Goal: Task Accomplishment & Management: Manage account settings

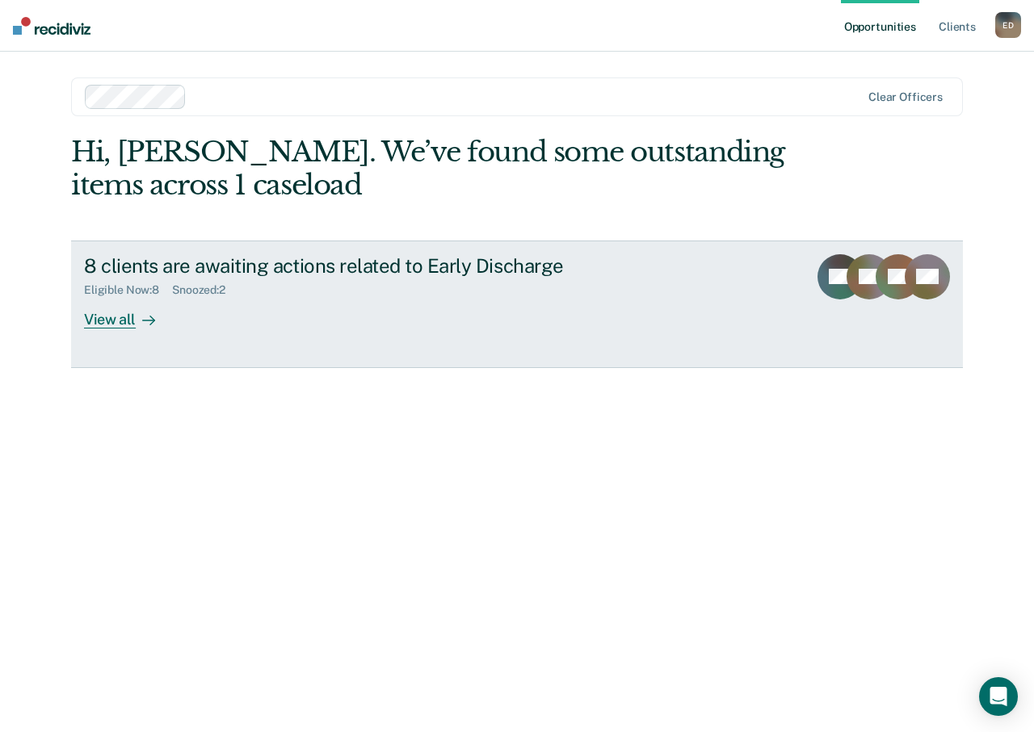
click at [115, 321] on div "View all" at bounding box center [129, 312] width 90 height 31
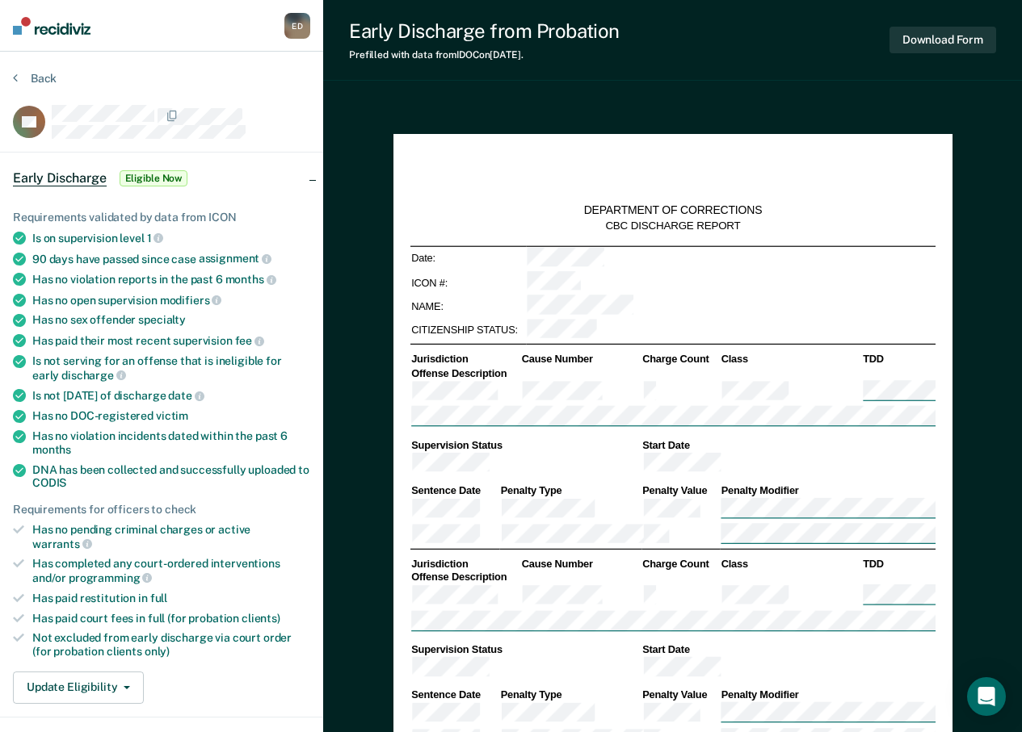
type textarea "x"
click at [301, 60] on section "Back AB Early Discharge Eligible Now Requirements validated by data from ICON I…" at bounding box center [161, 582] width 323 height 1060
click at [191, 31] on nav "[PERSON_NAME] [PERSON_NAME] Profile How it works Log Out" at bounding box center [161, 26] width 323 height 52
click at [25, 76] on button "Back" at bounding box center [35, 78] width 44 height 15
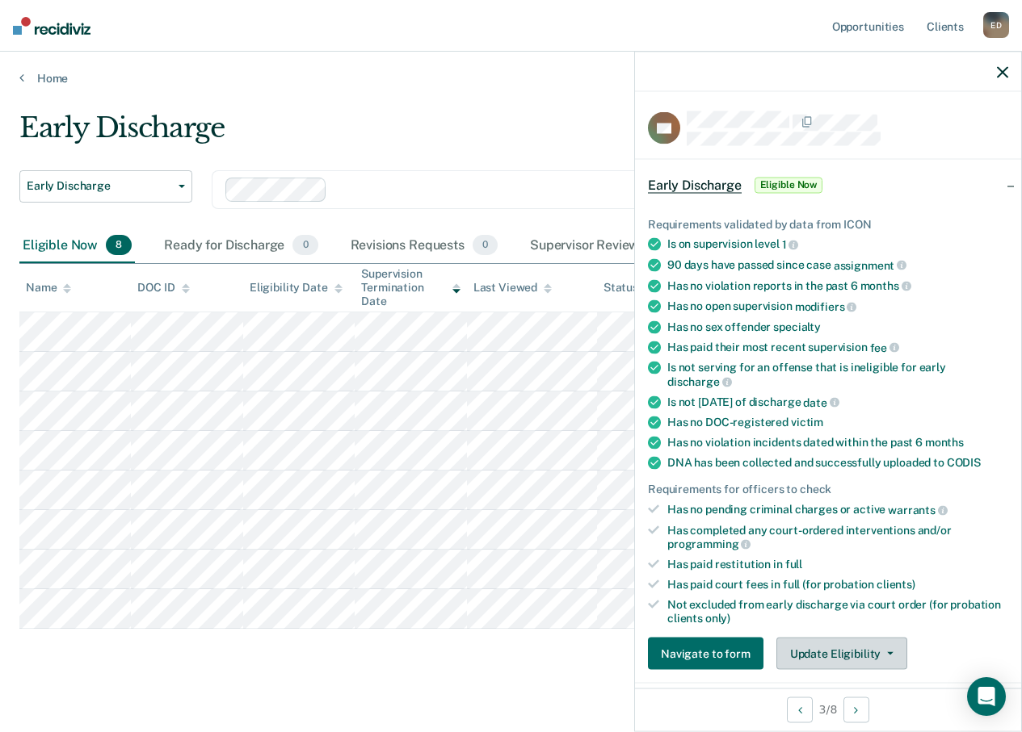
click at [854, 655] on button "Update Eligibility" at bounding box center [841, 654] width 131 height 32
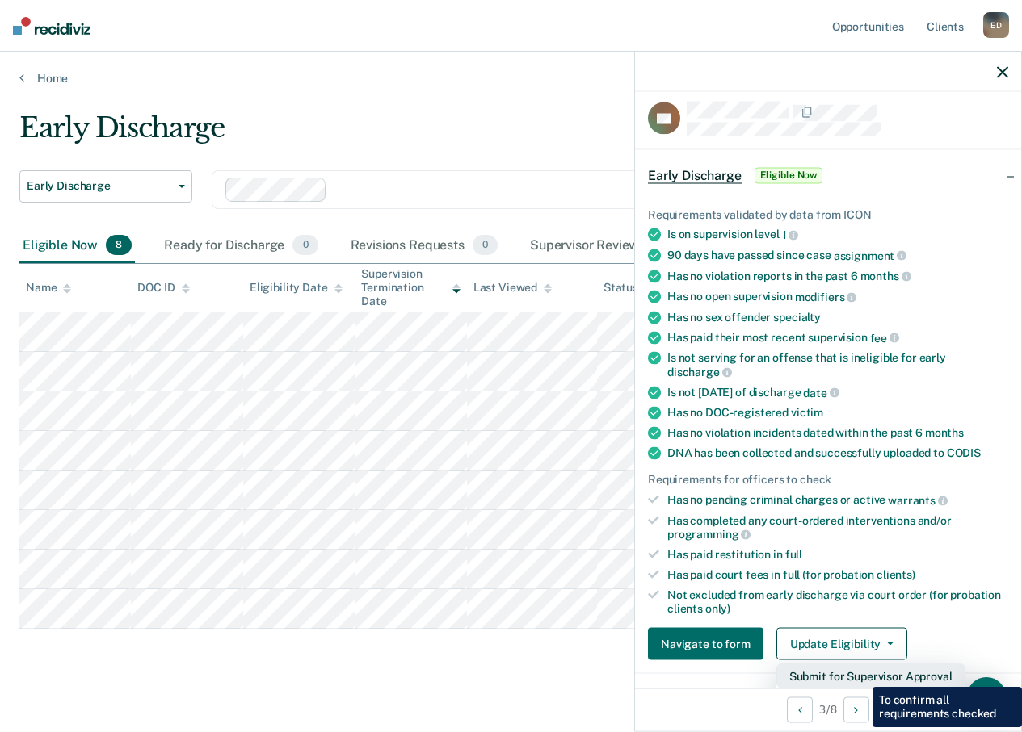
click at [860, 675] on button "Submit for Supervisor Approval" at bounding box center [870, 677] width 189 height 26
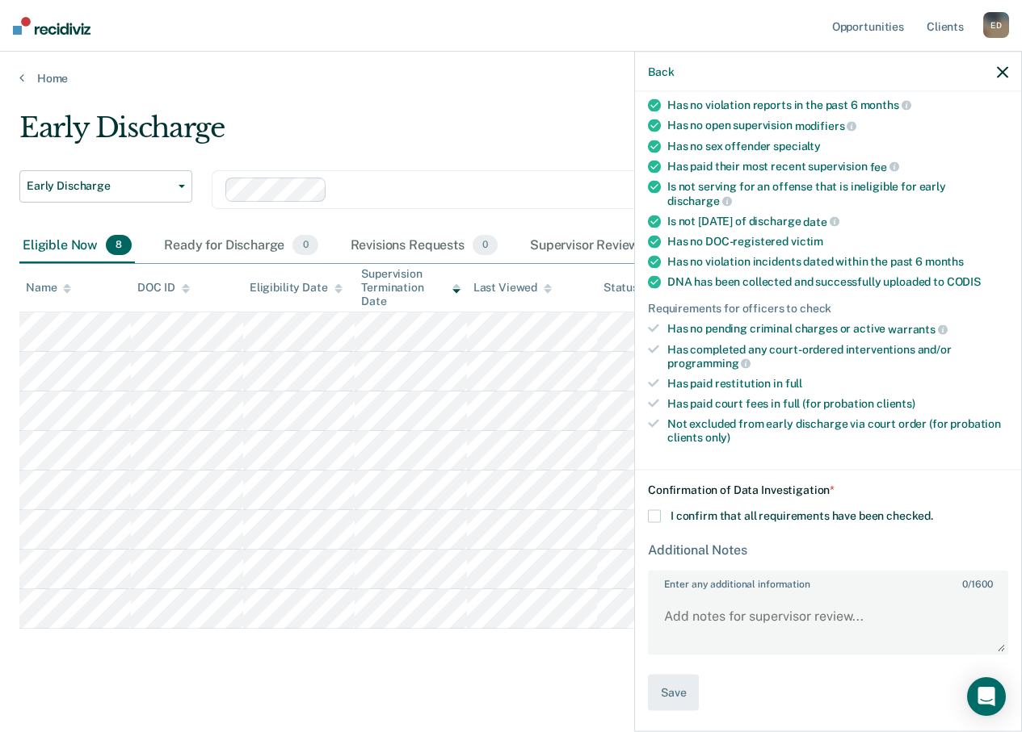
scroll to position [13, 0]
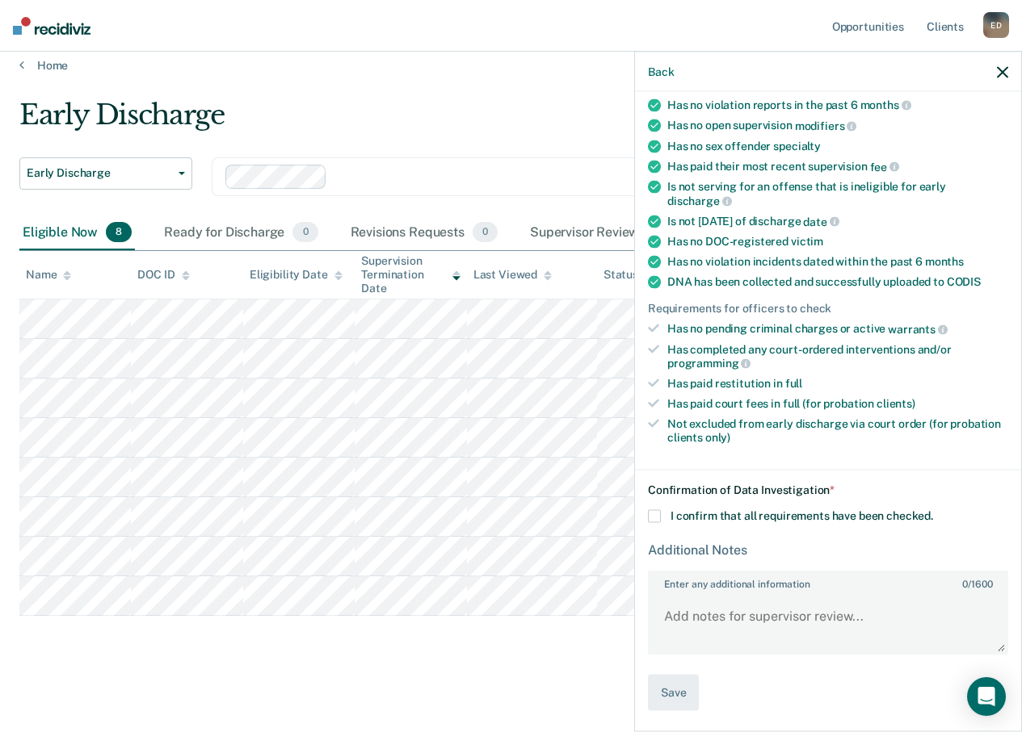
drag, startPoint x: 659, startPoint y: 518, endPoint x: 657, endPoint y: 574, distance: 56.5
click at [658, 518] on span at bounding box center [654, 516] width 13 height 13
click at [933, 510] on input "I confirm that all requirements have been checked." at bounding box center [933, 510] width 0 height 0
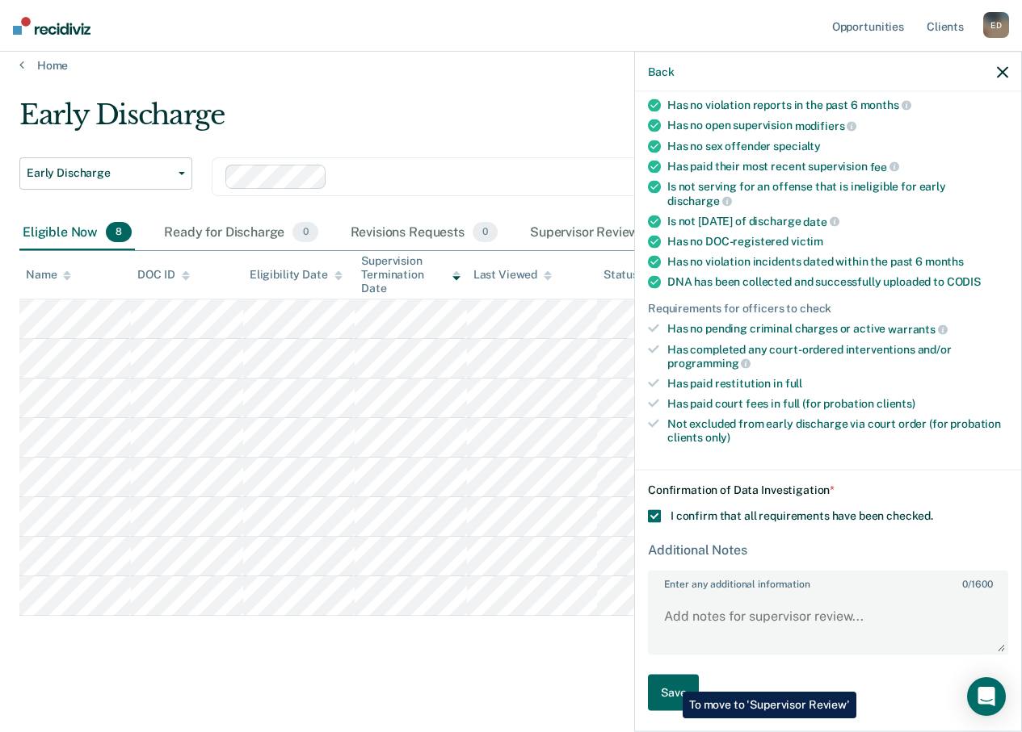
click at [673, 682] on button "Save" at bounding box center [673, 693] width 51 height 36
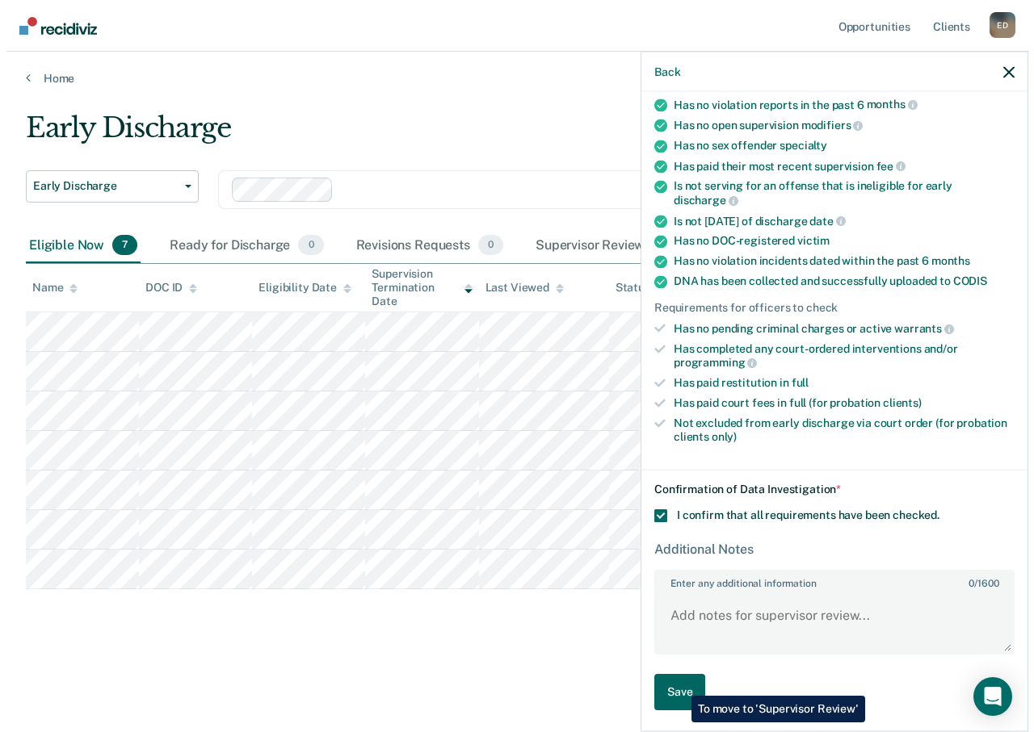
scroll to position [0, 0]
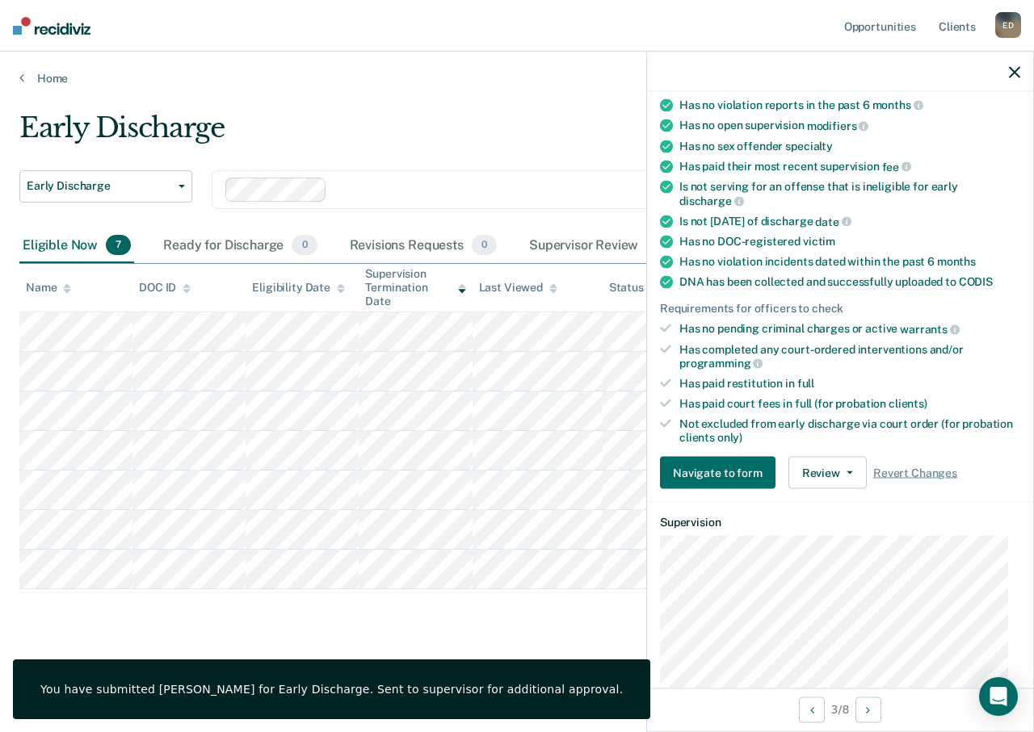
click at [1011, 75] on icon "button" at bounding box center [1014, 71] width 11 height 11
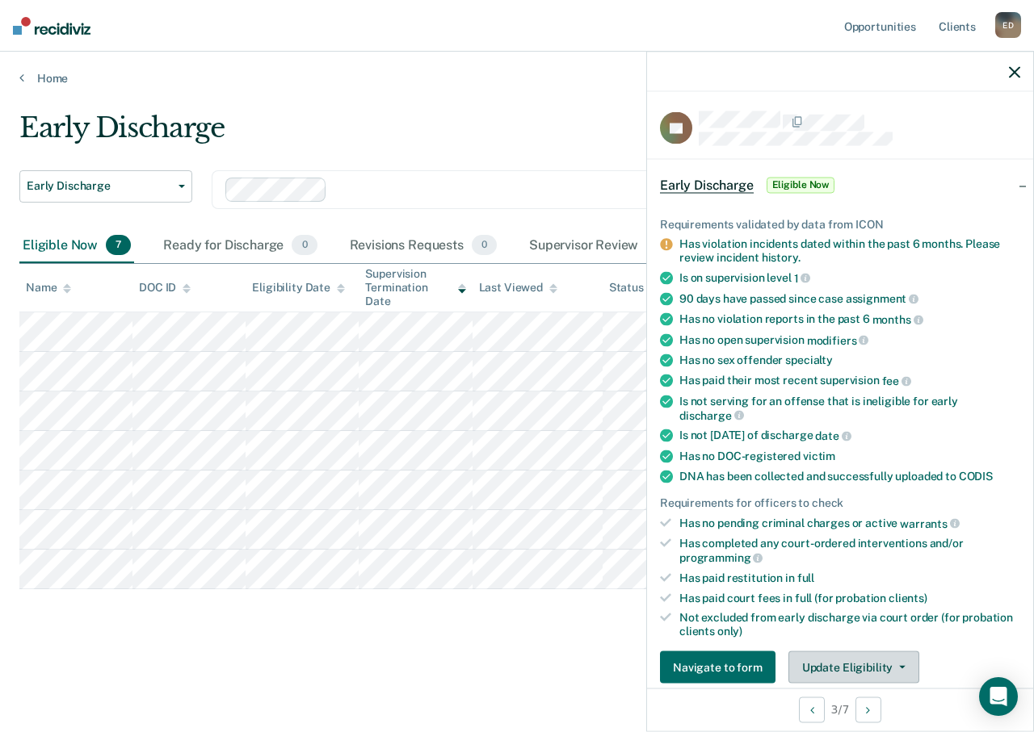
click at [901, 664] on button "Update Eligibility" at bounding box center [853, 668] width 131 height 32
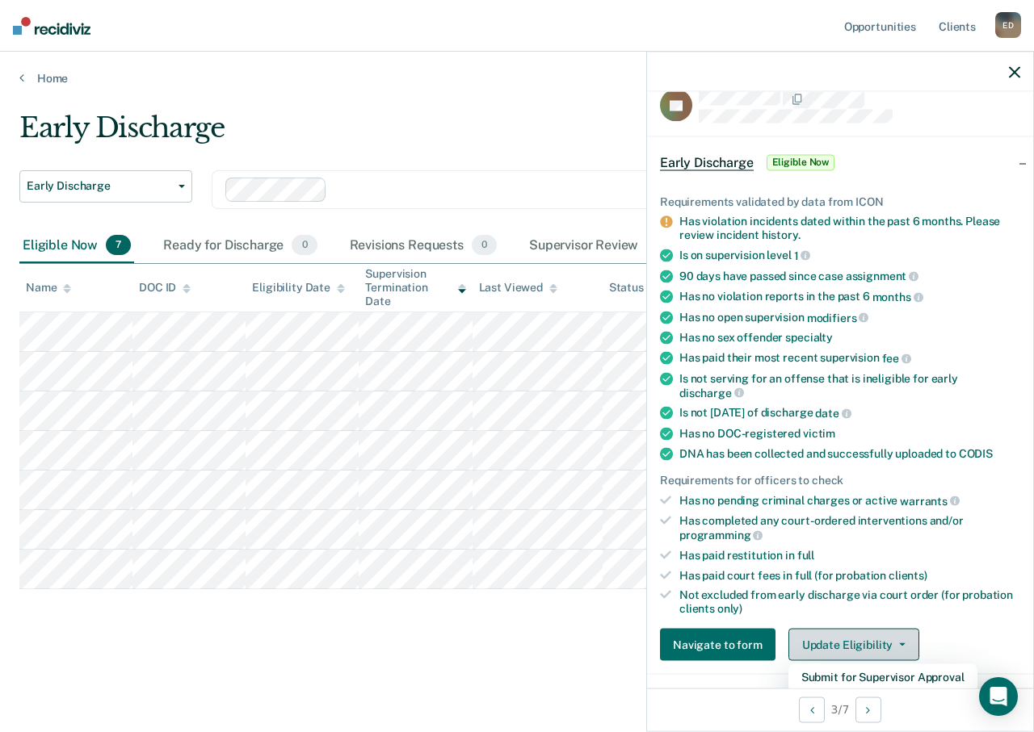
click at [905, 640] on button "Update Eligibility" at bounding box center [853, 645] width 131 height 32
click at [576, 644] on div "Early Discharge Early Discharge Early Discharge Clear officers Eligible Now 7 R…" at bounding box center [516, 387] width 995 height 552
click at [1012, 74] on icon "button" at bounding box center [1014, 71] width 11 height 11
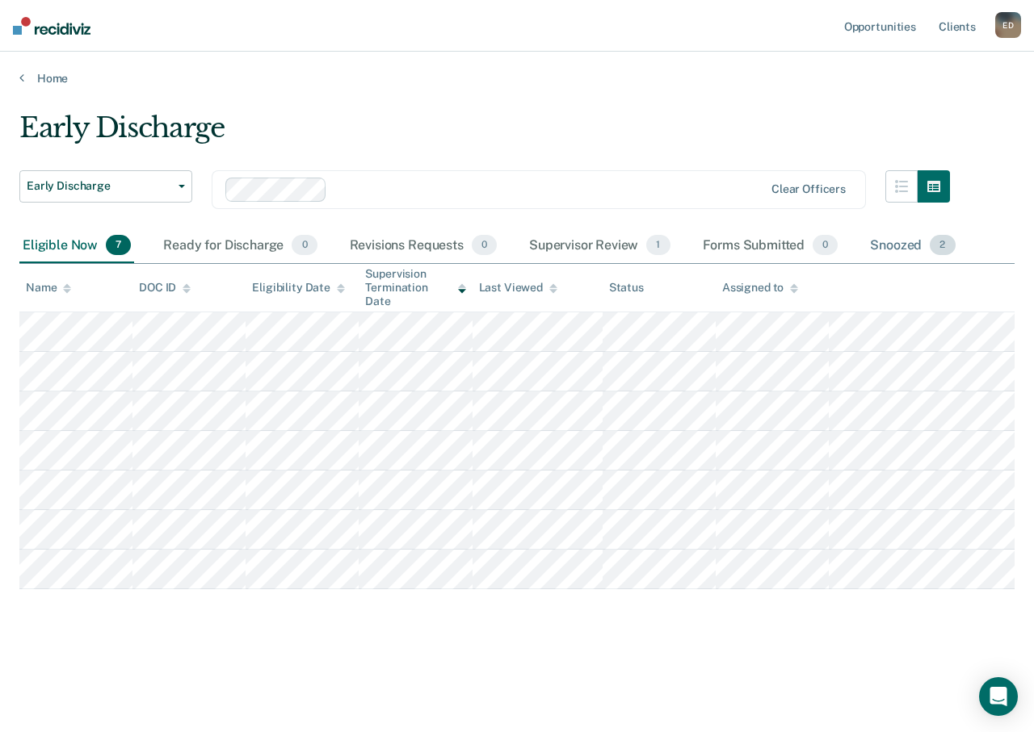
click at [889, 246] on div "Snoozed 2" at bounding box center [911, 247] width 91 height 36
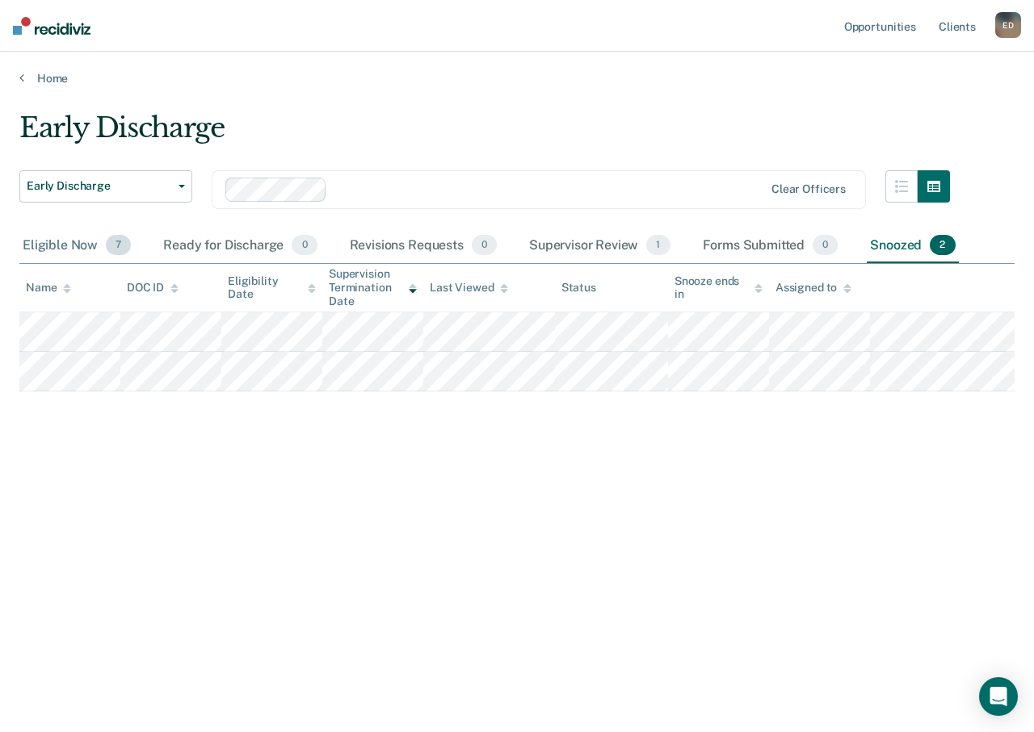
click at [37, 238] on div "Eligible Now 7" at bounding box center [76, 247] width 115 height 36
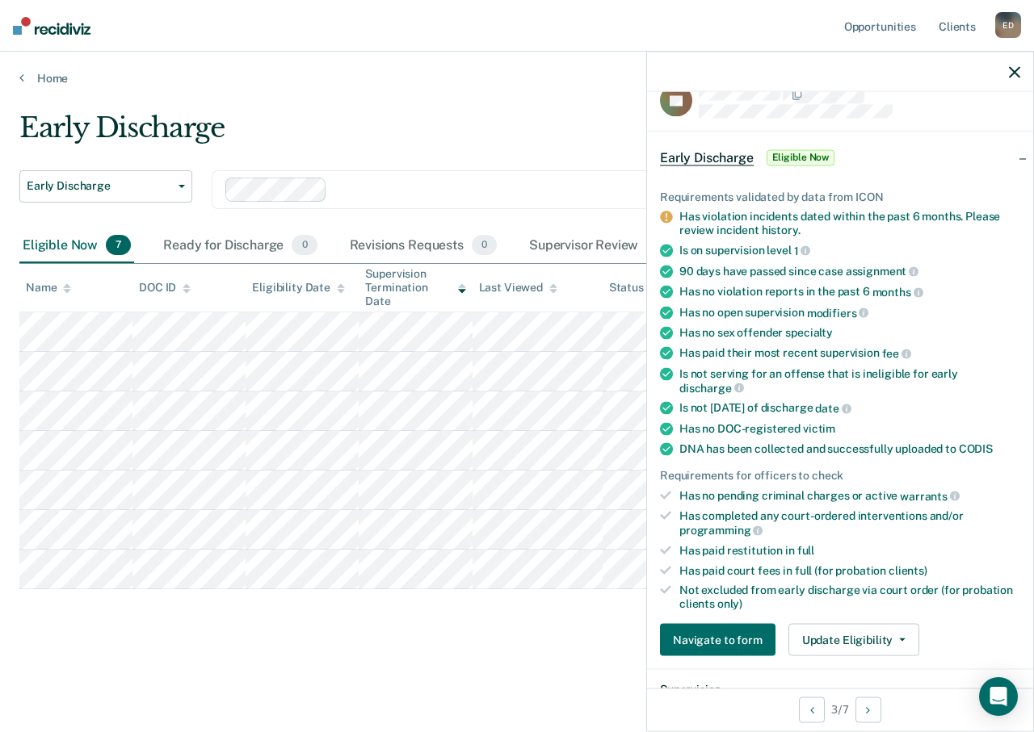
scroll to position [108, 0]
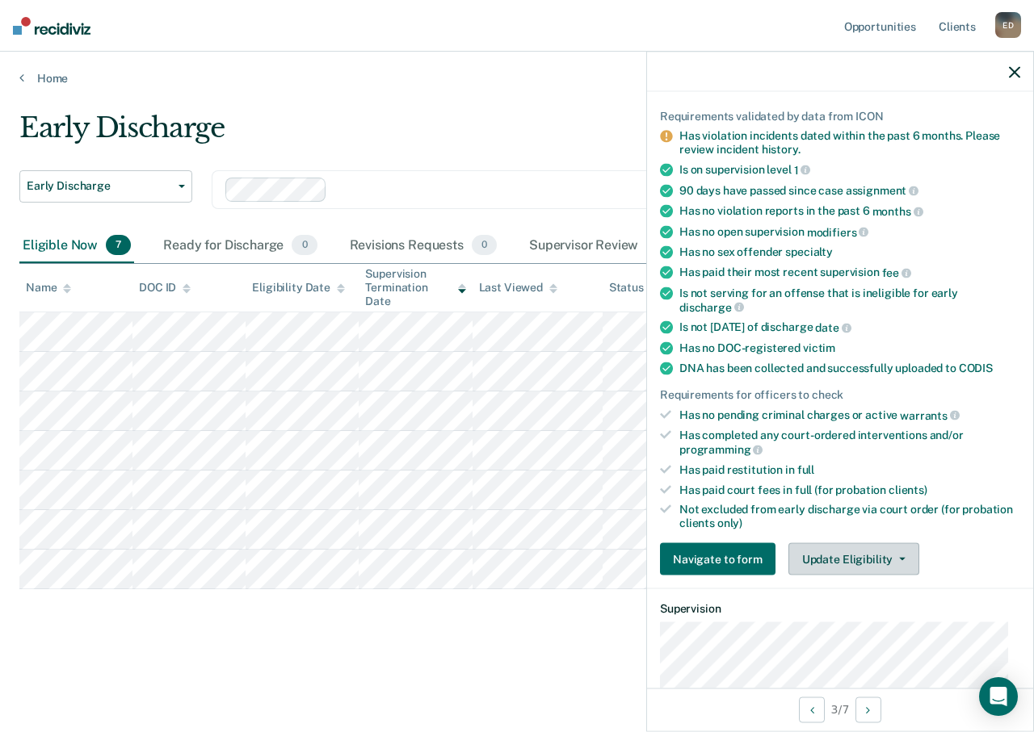
click at [895, 549] on button "Update Eligibility" at bounding box center [853, 559] width 131 height 32
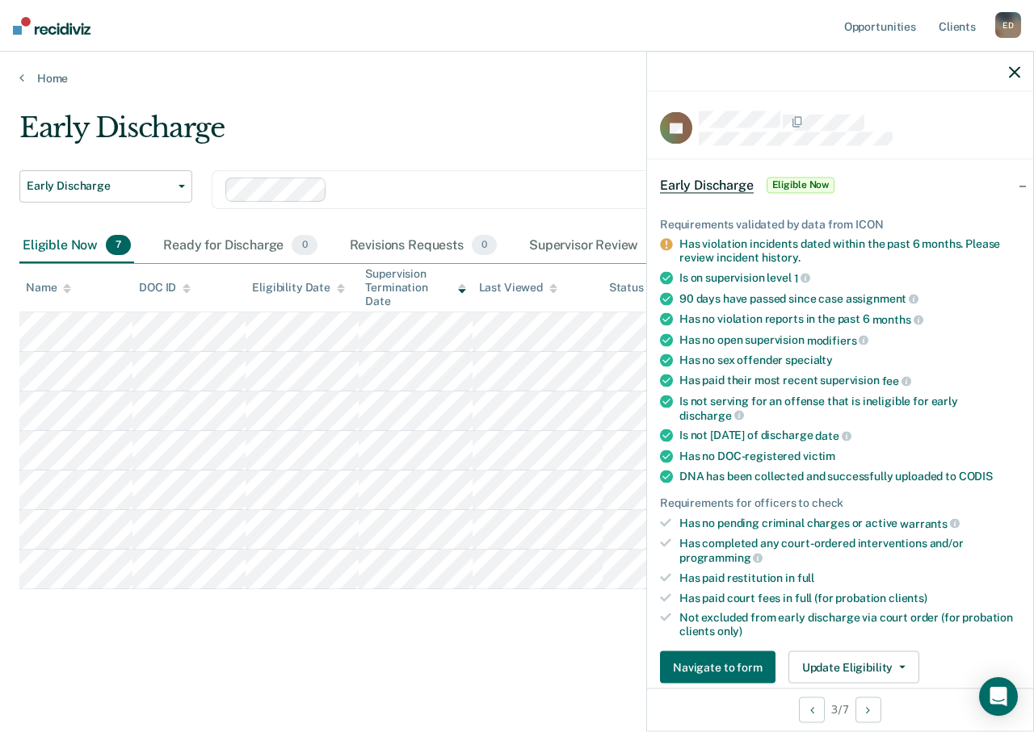
click at [1022, 71] on div at bounding box center [840, 72] width 386 height 40
click at [1012, 67] on icon "button" at bounding box center [1014, 71] width 11 height 11
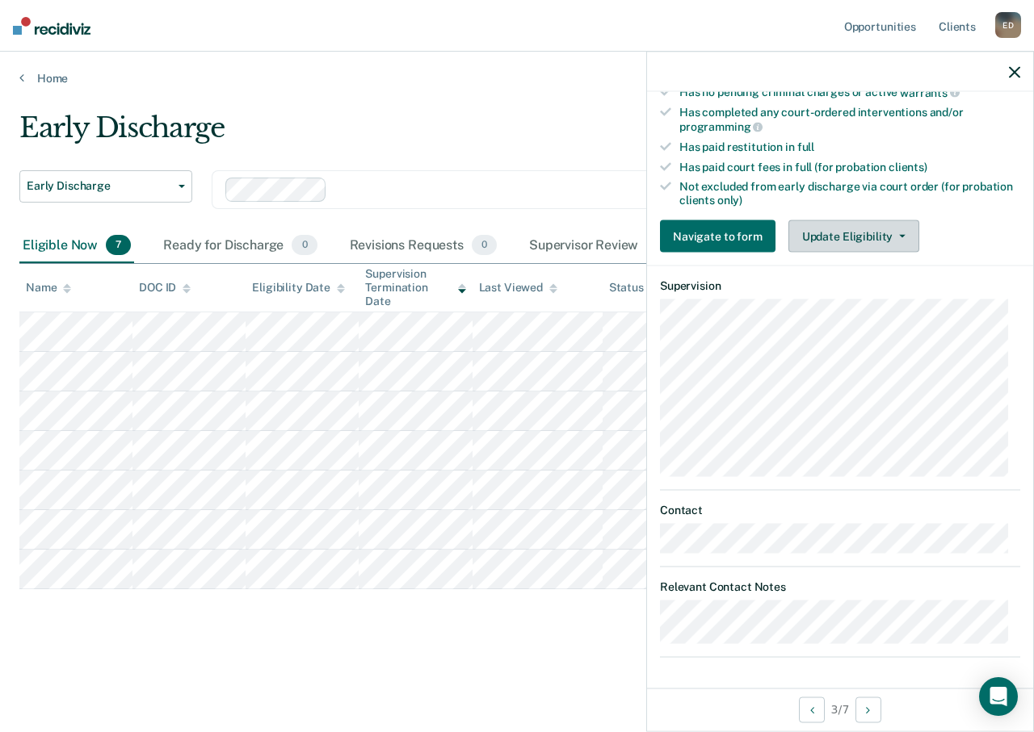
click at [873, 231] on button "Update Eligibility" at bounding box center [853, 236] width 131 height 32
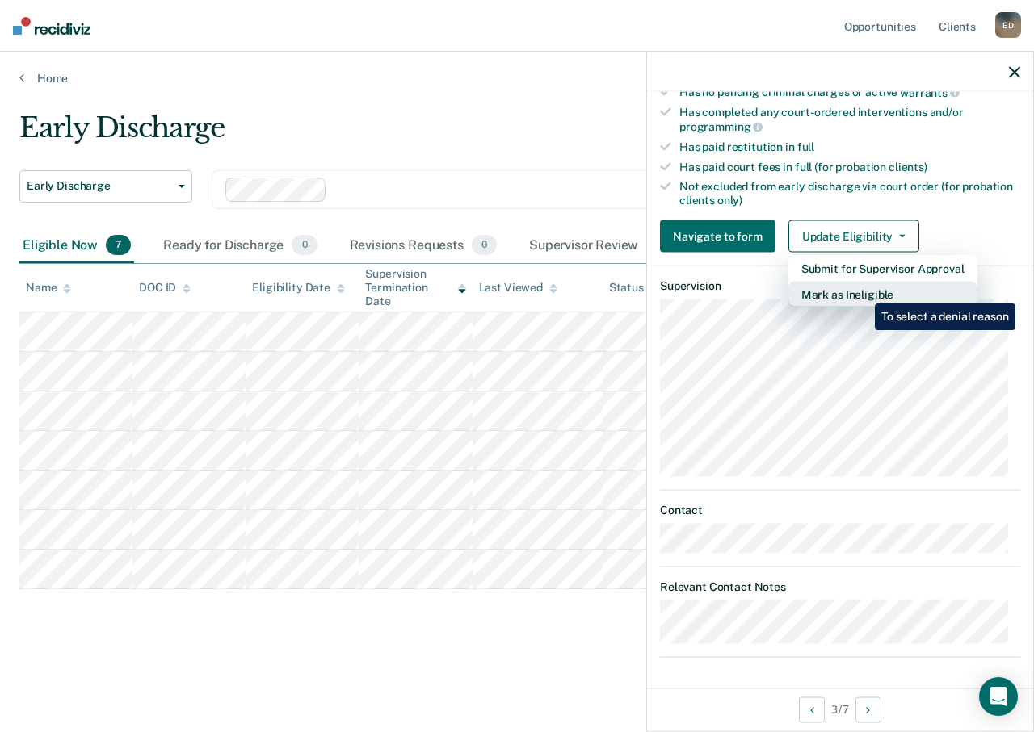
click at [862, 292] on button "Mark as Ineligible" at bounding box center [882, 295] width 189 height 26
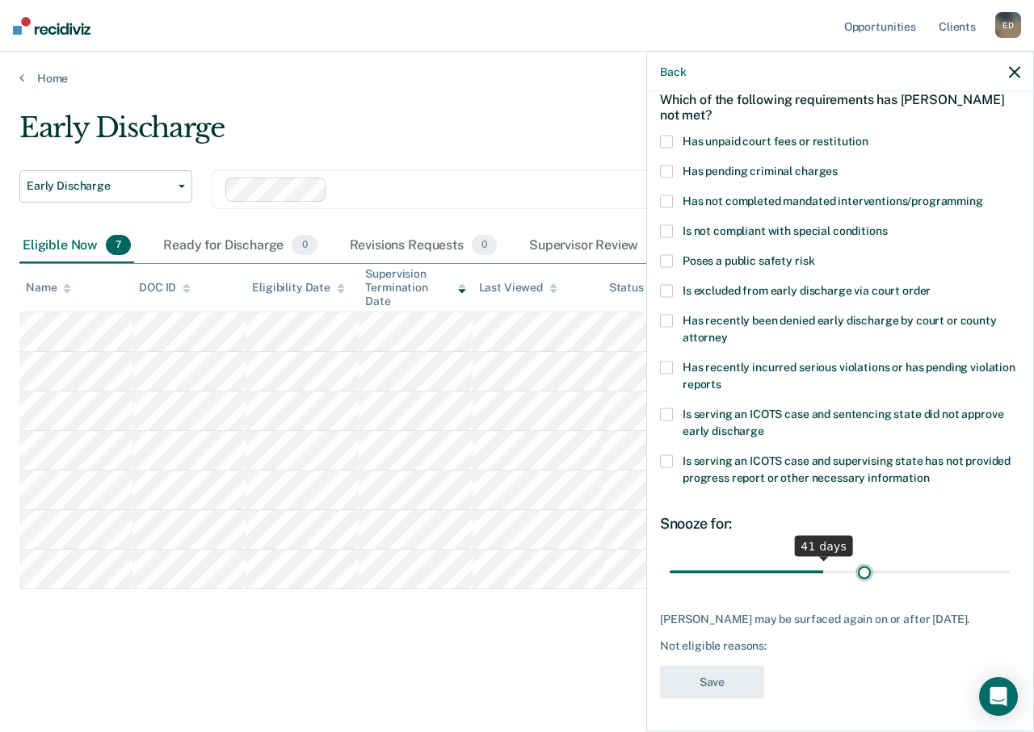
scroll to position [78, 0]
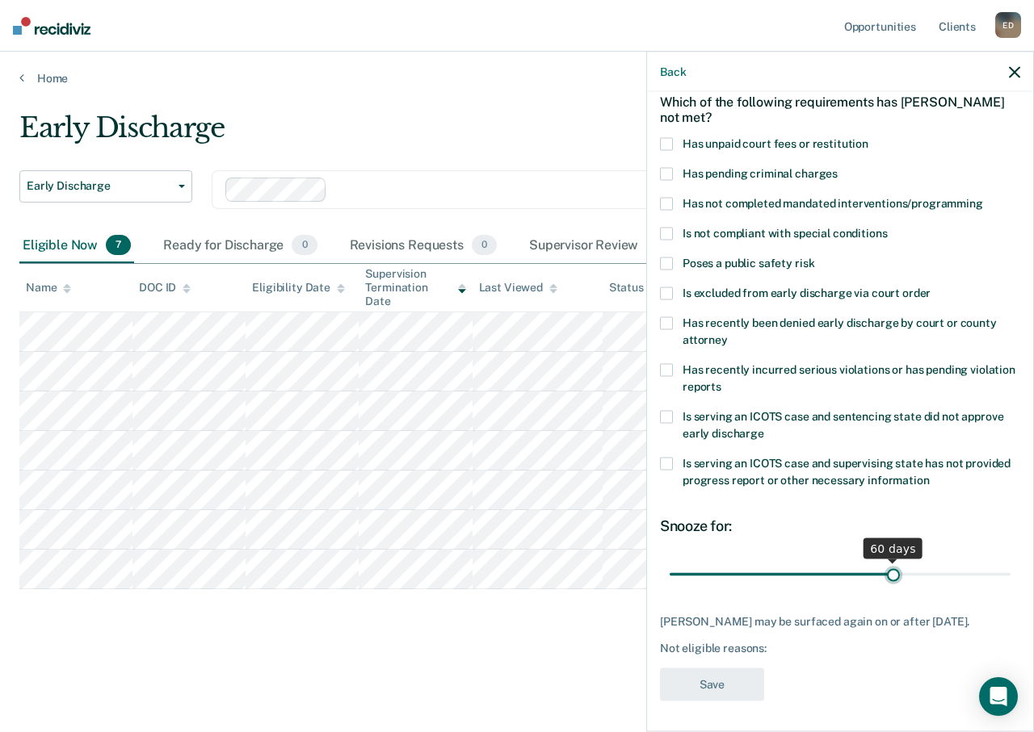
drag, startPoint x: 775, startPoint y: 556, endPoint x: 887, endPoint y: 568, distance: 112.2
type input "60"
click at [887, 568] on input "range" at bounding box center [839, 574] width 341 height 28
click at [667, 203] on span at bounding box center [666, 204] width 13 height 13
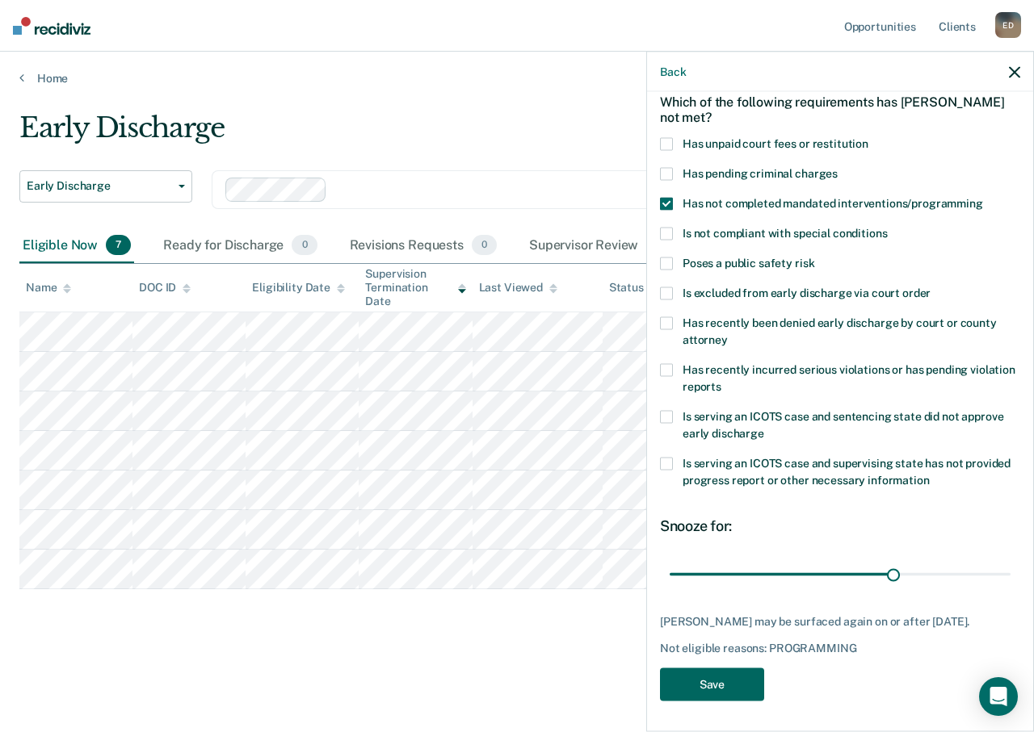
click at [699, 681] on button "Save" at bounding box center [712, 685] width 104 height 33
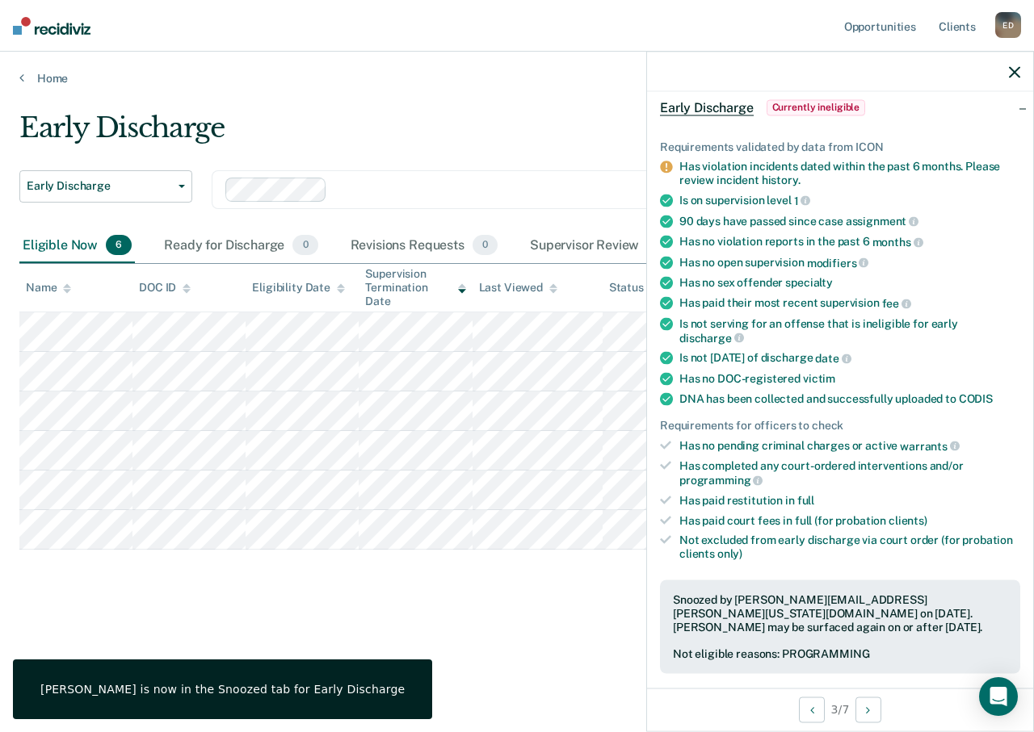
click at [1011, 73] on icon "button" at bounding box center [1014, 71] width 11 height 11
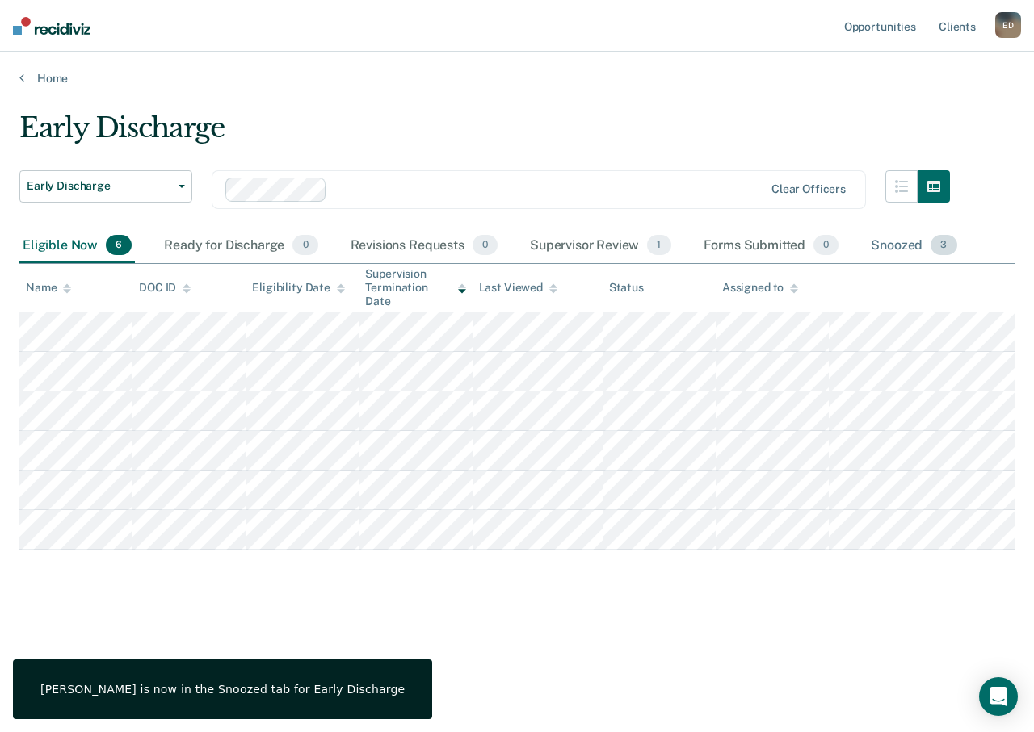
click at [889, 253] on div "Snoozed 3" at bounding box center [913, 247] width 92 height 36
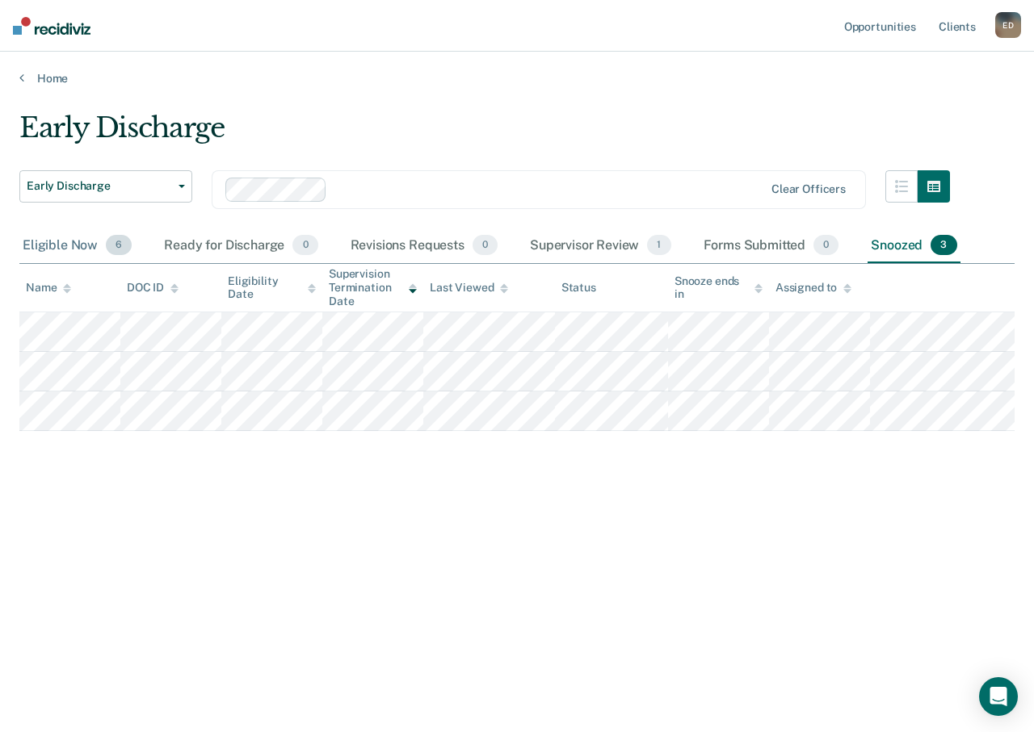
click at [62, 246] on div "Eligible Now 6" at bounding box center [76, 247] width 115 height 36
